Goal: Information Seeking & Learning: Find specific fact

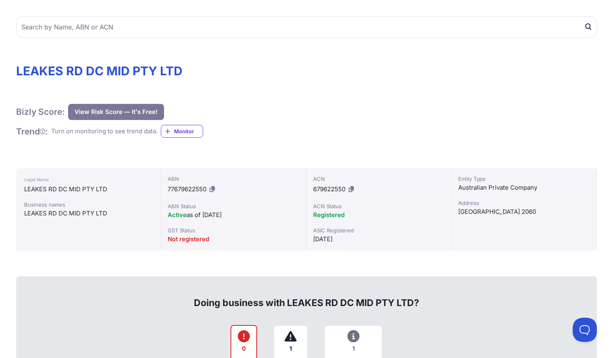
scroll to position [61, 0]
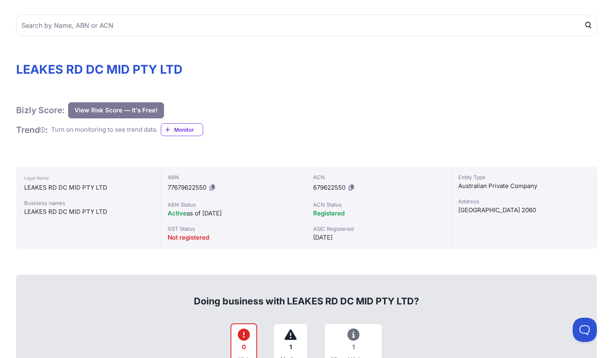
click at [400, 179] on div "ACN" at bounding box center [379, 177] width 132 height 8
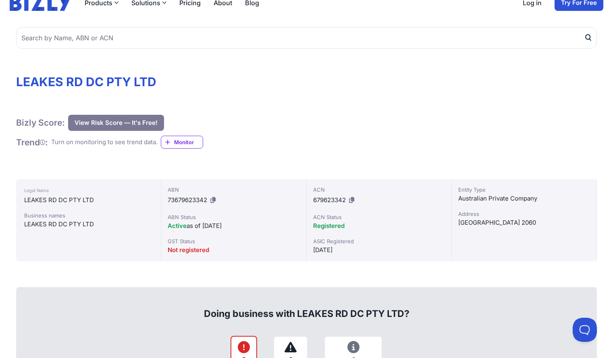
scroll to position [54, 0]
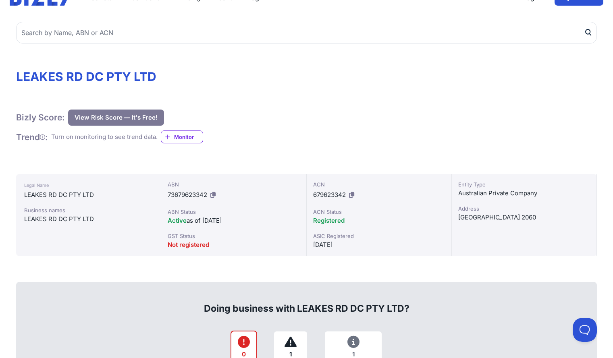
click at [481, 220] on div "[GEOGRAPHIC_DATA] 2060" at bounding box center [524, 218] width 132 height 10
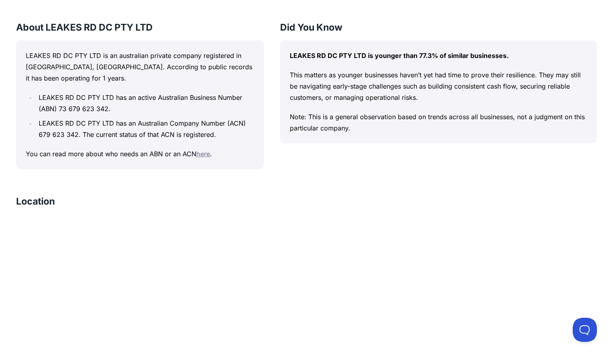
scroll to position [708, 0]
click at [202, 158] on link "here" at bounding box center [203, 153] width 14 height 8
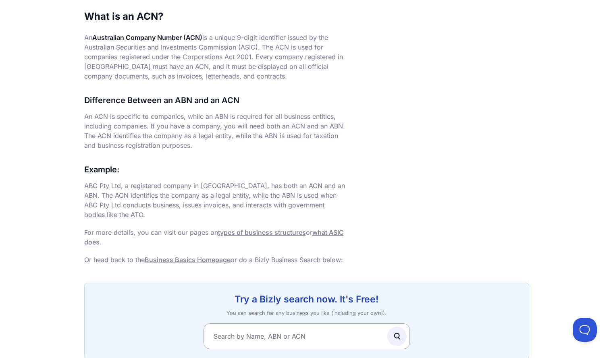
scroll to position [452, 0]
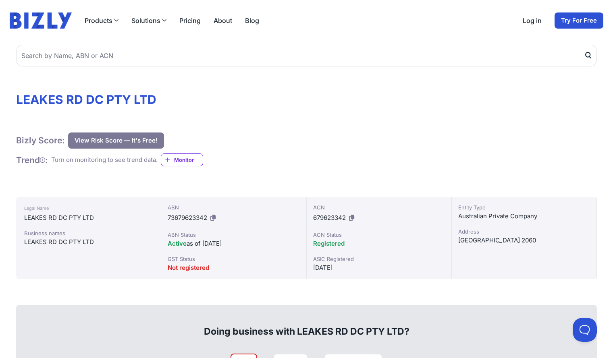
scroll to position [31, 0]
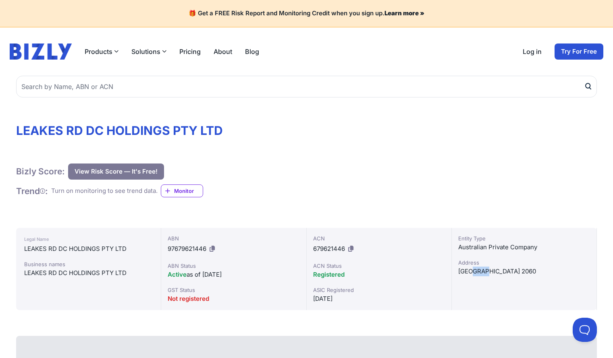
drag, startPoint x: 475, startPoint y: 273, endPoint x: 490, endPoint y: 276, distance: 15.2
click at [490, 276] on div "[GEOGRAPHIC_DATA] 2060" at bounding box center [524, 272] width 132 height 10
drag, startPoint x: 459, startPoint y: 271, endPoint x: 492, endPoint y: 273, distance: 33.9
click at [492, 273] on div "[GEOGRAPHIC_DATA] 2060" at bounding box center [524, 272] width 132 height 10
drag, startPoint x: 481, startPoint y: 270, endPoint x: 469, endPoint y: 268, distance: 12.3
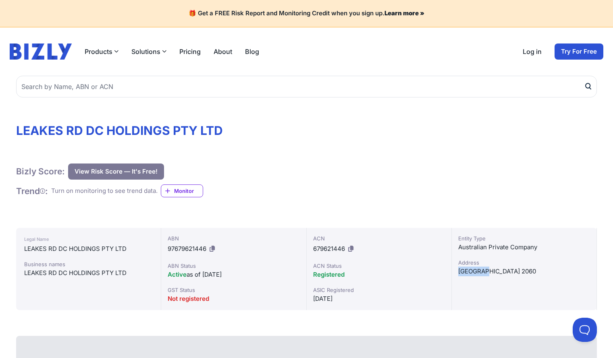
click at [469, 268] on div "[GEOGRAPHIC_DATA] 2060" at bounding box center [524, 272] width 132 height 10
click at [122, 132] on h1 "LEAKES RD DC HOLDINGS PTY LTD" at bounding box center [306, 130] width 581 height 15
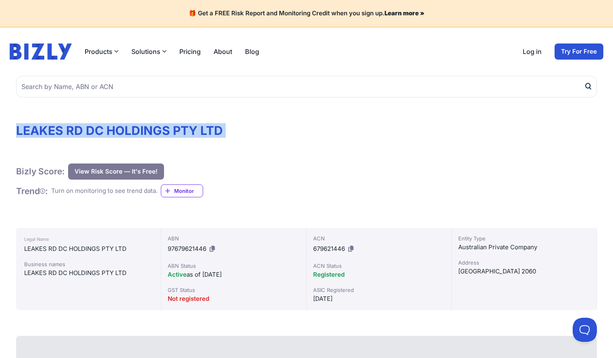
click at [122, 132] on h1 "LEAKES RD DC HOLDINGS PTY LTD" at bounding box center [306, 130] width 581 height 15
